Goal: Task Accomplishment & Management: Manage account settings

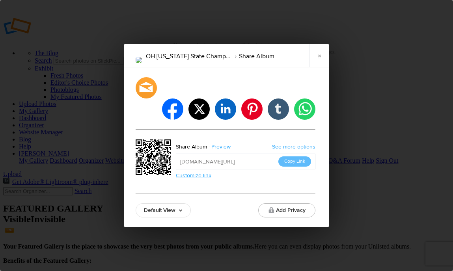
click at [322, 60] on link "×" at bounding box center [320, 56] width 20 height 24
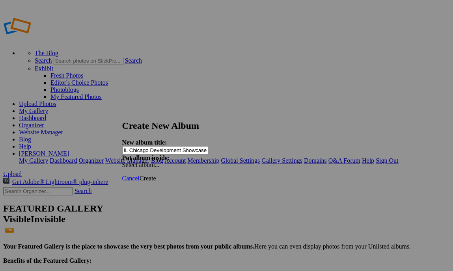
scroll to position [0, 23]
type input "IL Chicago Development Showcase [DATE]-[DATE]"
click at [156, 175] on span "Create" at bounding box center [148, 178] width 17 height 7
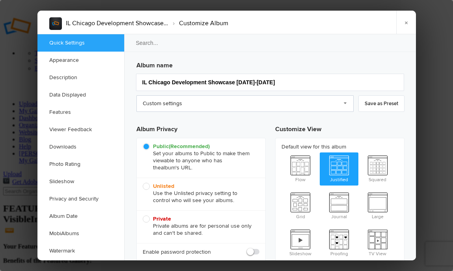
click at [342, 105] on link "Custom settings" at bounding box center [244, 103] width 217 height 17
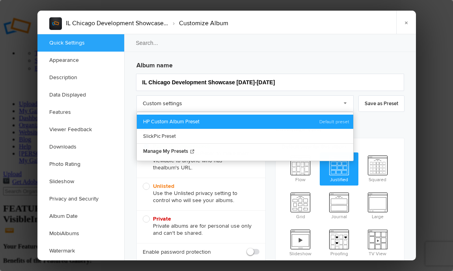
click at [301, 121] on link "HP Custom Album Preset" at bounding box center [245, 122] width 217 height 14
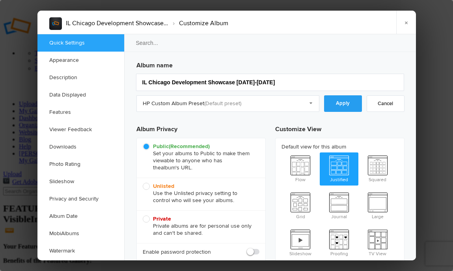
click at [346, 105] on link "Apply" at bounding box center [343, 103] width 38 height 17
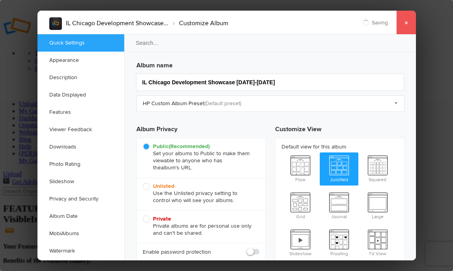
click at [408, 27] on link "×" at bounding box center [406, 23] width 20 height 24
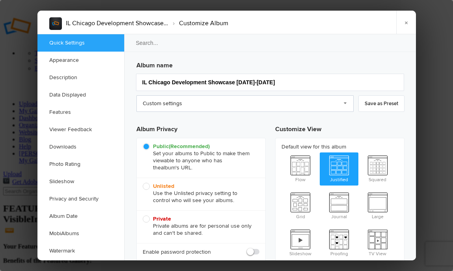
click at [284, 106] on link "Custom settings" at bounding box center [244, 103] width 217 height 17
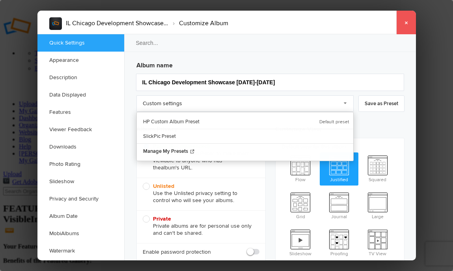
click at [406, 22] on link "×" at bounding box center [406, 23] width 20 height 24
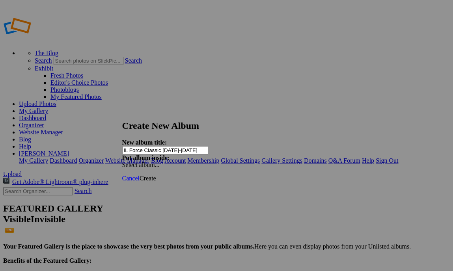
type input "IL Force Classic [DATE]-[DATE]"
click at [156, 175] on span "Create" at bounding box center [148, 178] width 17 height 7
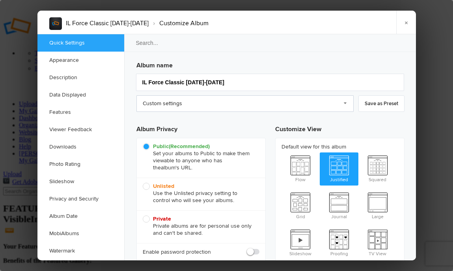
click at [193, 105] on link "Custom settings" at bounding box center [244, 103] width 217 height 17
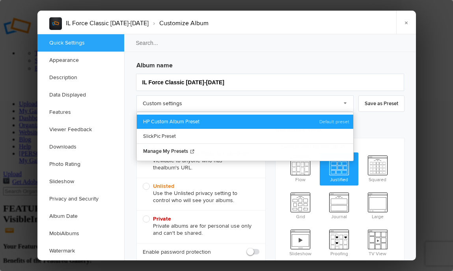
click at [321, 118] on link "HP Custom Album Preset" at bounding box center [245, 122] width 217 height 14
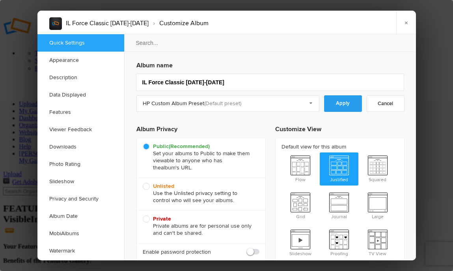
click at [354, 104] on link "Apply" at bounding box center [343, 103] width 38 height 17
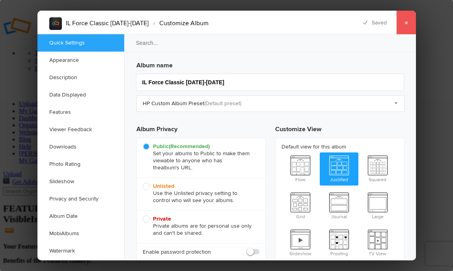
click at [412, 21] on link "×" at bounding box center [406, 23] width 20 height 24
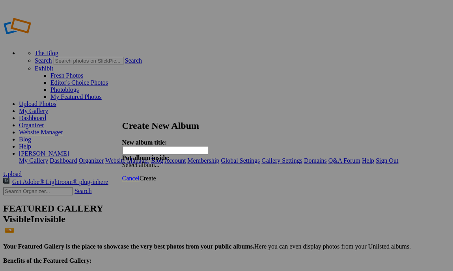
paste input "MI Reds Inv. [DATE]-[DATE]"
type input "MI Reds Inv. [DATE]-[DATE]"
click at [156, 175] on span "Create" at bounding box center [148, 178] width 17 height 7
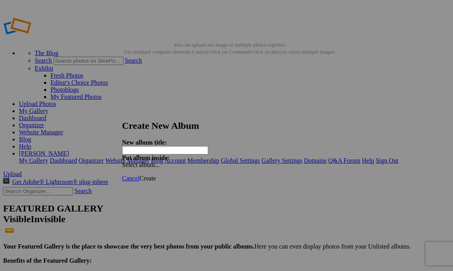
paste input "MI West [US_STATE] Soccer Cup [DATE]-[DATE]"
type input "MI West Michigan Soccer Cup Aug. 22-24 2025"
click at [156, 175] on span "Create" at bounding box center [148, 178] width 17 height 7
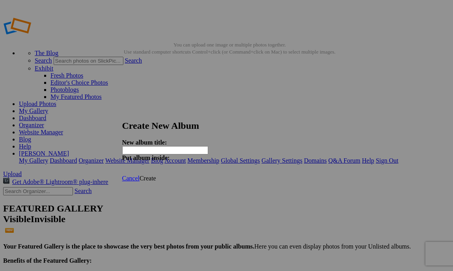
paste input "MI West Michigan Soccer Cup Aug. 22-24 2025"
type input "MI West Michigan Soccer Cup Aug. 22-24 2025"
click at [156, 175] on span "Create" at bounding box center [148, 178] width 17 height 7
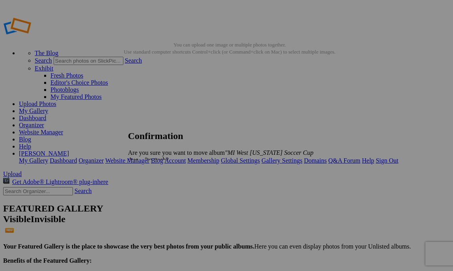
click at [146, 170] on span "Cancel" at bounding box center [136, 173] width 17 height 7
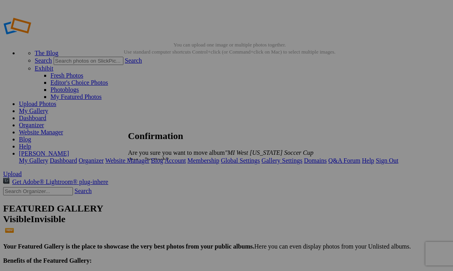
click at [155, 170] on span "Yes" at bounding box center [150, 173] width 9 height 7
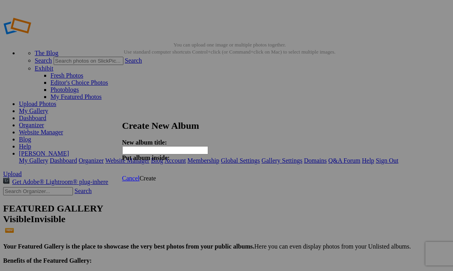
paste input "NJ Marlboro Kickoff Aug. 22-24 2025"
type input "NJ Marlboro Kickoff Aug. 22-24 2025"
click at [156, 175] on span "Create" at bounding box center [148, 178] width 17 height 7
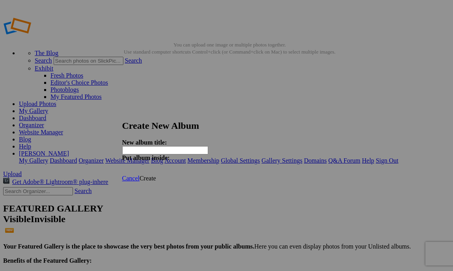
paste input "NY Long Island Classic Aug. 23-24 2025"
type input "NY Long Island Classic Aug. 23-24 2025"
click at [156, 175] on span "Create" at bounding box center [148, 178] width 17 height 7
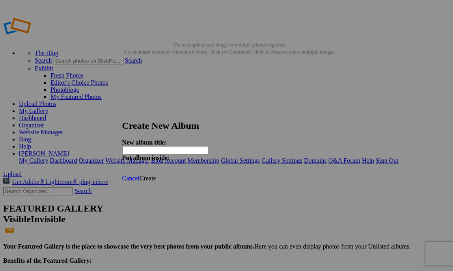
paste input "OH Party on the Pitch [DATE]-[DATE]"
type input "OH Party on the Pitch [DATE]-[DATE]"
click at [156, 175] on span "Create" at bounding box center [148, 178] width 17 height 7
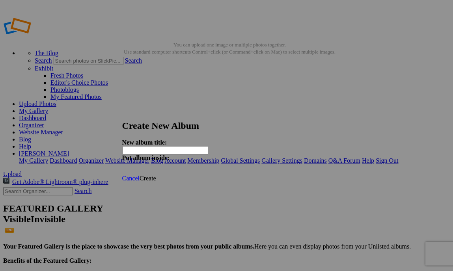
paste input "PA Battle at HillTop BW Aug. 22-24 2025"
type input "PA Battle at HillTop BW Aug. 22-24 2025"
click at [156, 175] on span "Create" at bounding box center [148, 178] width 17 height 7
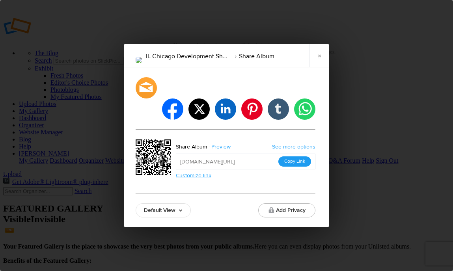
click at [296, 157] on button "Copy Link" at bounding box center [295, 162] width 33 height 10
click at [319, 67] on link "×" at bounding box center [320, 56] width 20 height 24
